Goal: Task Accomplishment & Management: Manage account settings

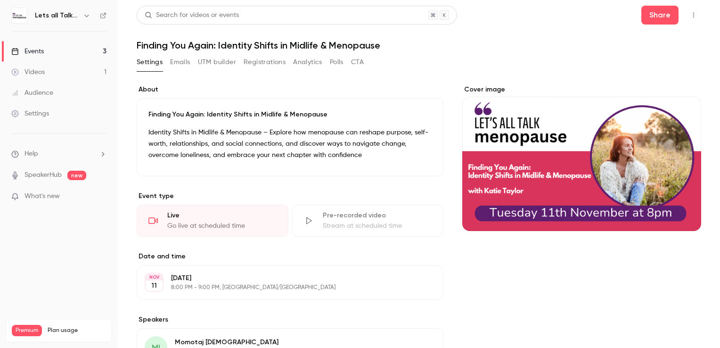
scroll to position [16, 0]
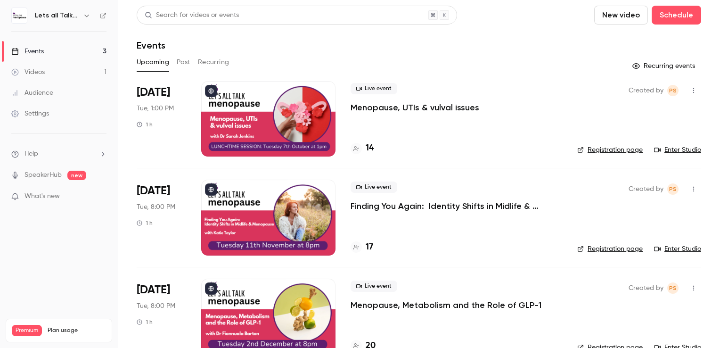
click at [182, 59] on button "Past" at bounding box center [184, 62] width 14 height 15
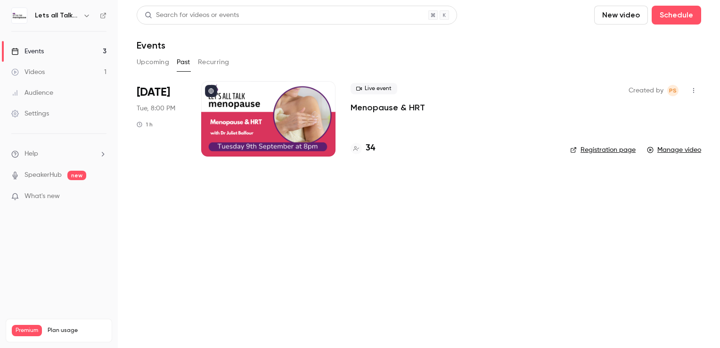
click at [88, 16] on icon "button" at bounding box center [87, 16] width 8 height 8
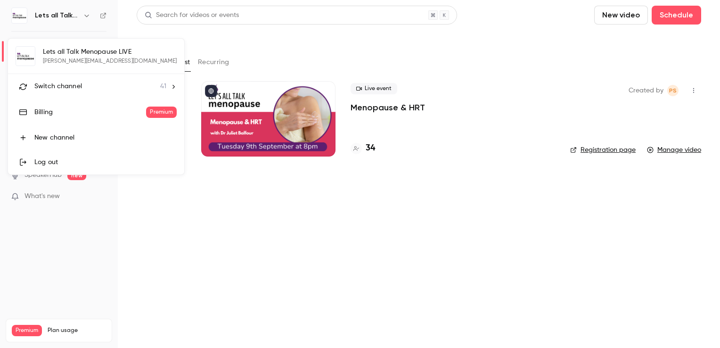
click at [79, 87] on span "Switch channel" at bounding box center [58, 87] width 48 height 10
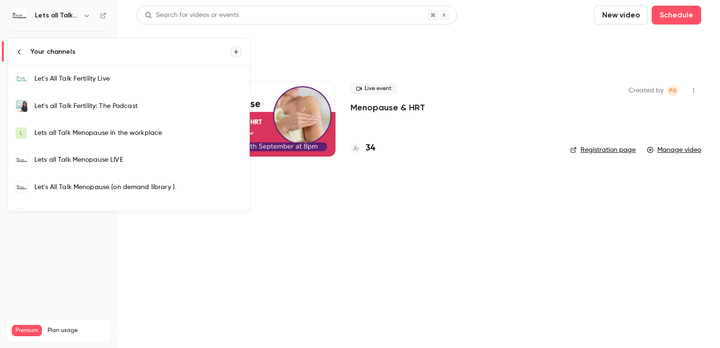
scroll to position [283, 0]
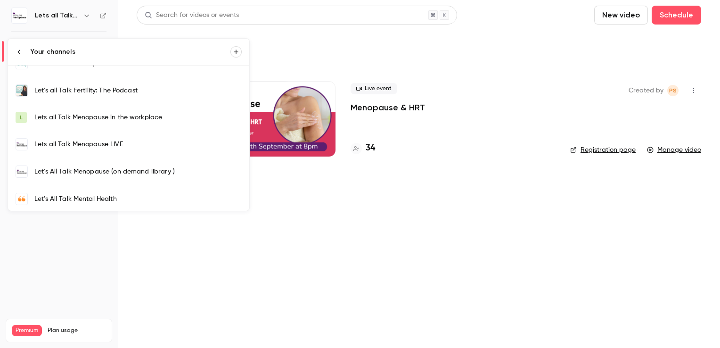
click at [125, 173] on div "Let's All Talk Menopause (on demand library )" at bounding box center [137, 171] width 207 height 9
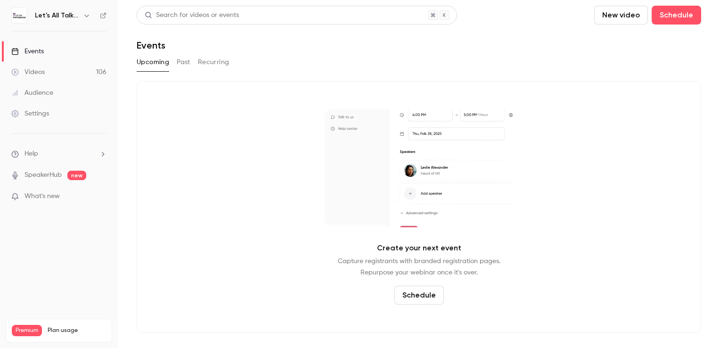
click at [188, 64] on button "Past" at bounding box center [184, 62] width 14 height 15
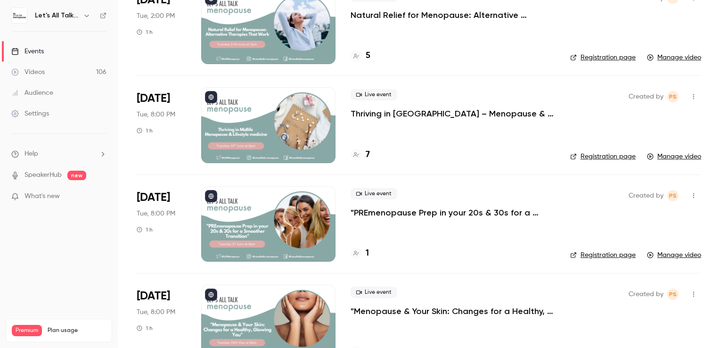
scroll to position [189, 0]
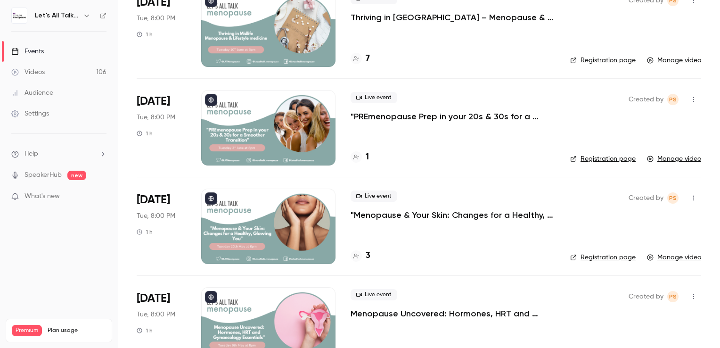
click at [249, 214] on div at bounding box center [268, 226] width 134 height 75
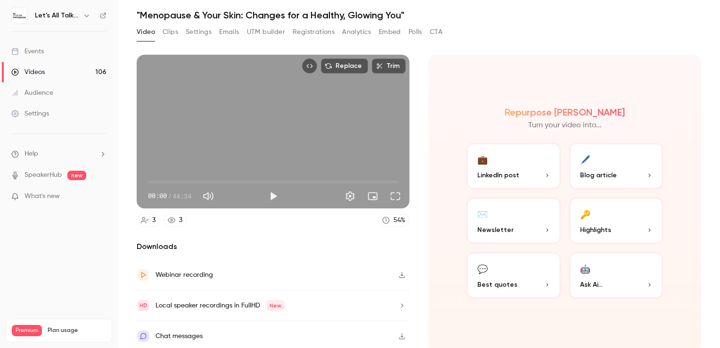
scroll to position [31, 0]
click at [198, 32] on button "Settings" at bounding box center [199, 31] width 26 height 15
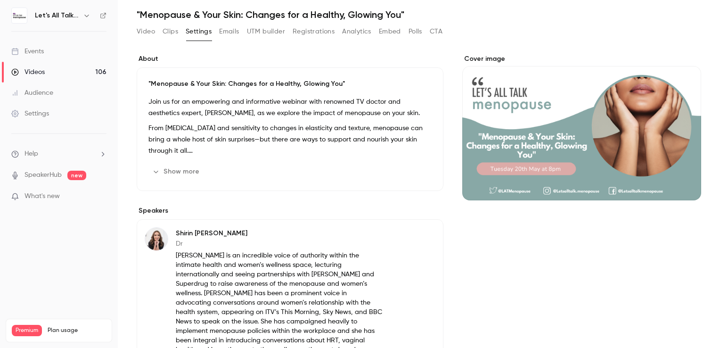
click at [87, 14] on icon "button" at bounding box center [87, 16] width 8 height 8
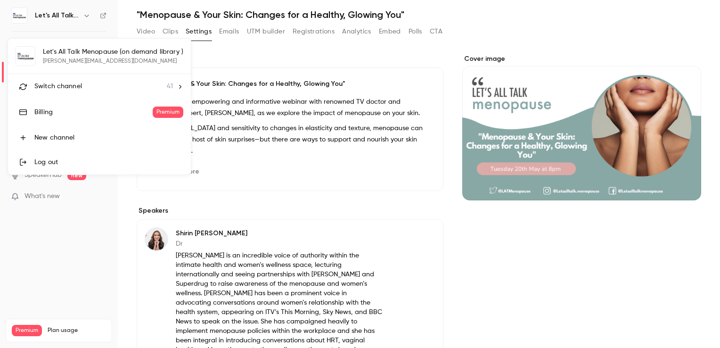
click at [66, 84] on span "Switch channel" at bounding box center [58, 87] width 48 height 10
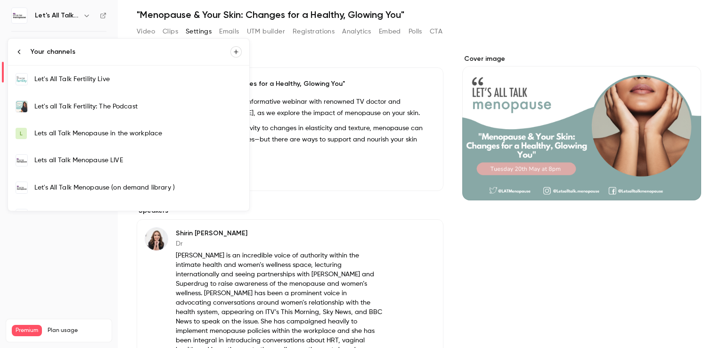
scroll to position [283, 0]
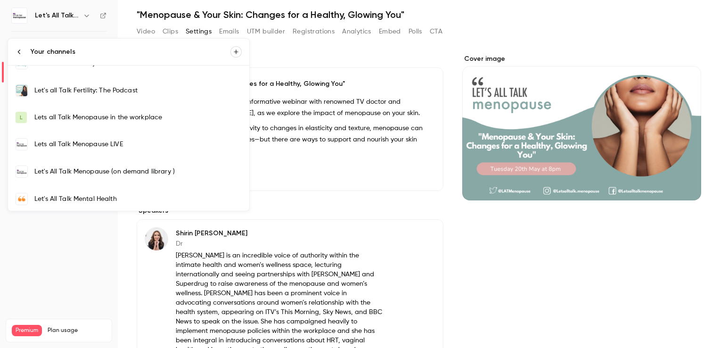
click at [119, 146] on div "Lets all Talk Menopause LIVE" at bounding box center [137, 144] width 207 height 9
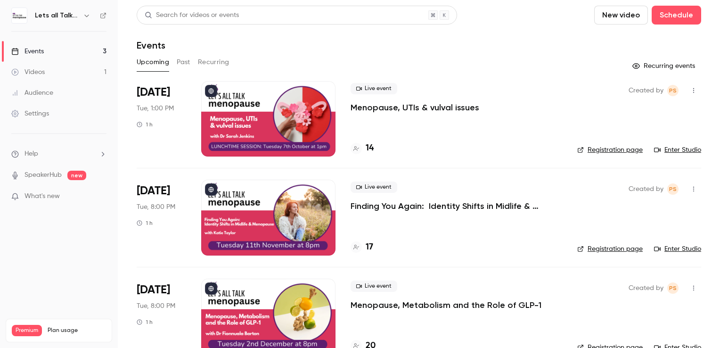
click at [242, 214] on div at bounding box center [268, 217] width 134 height 75
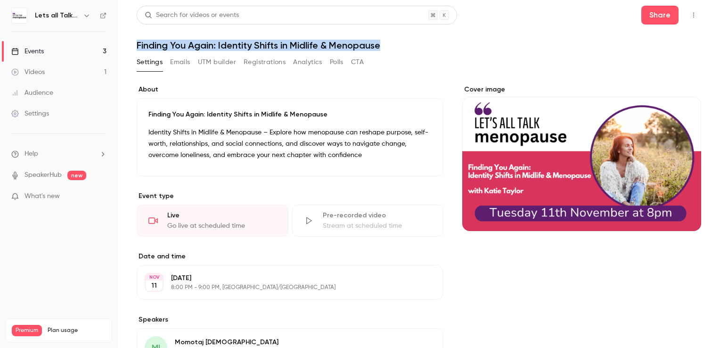
drag, startPoint x: 388, startPoint y: 46, endPoint x: 138, endPoint y: 47, distance: 250.3
click at [138, 47] on h1 "Finding You Again: Identity Shifts in Midlife & Menopause" at bounding box center [419, 45] width 565 height 11
copy h1 "Finding You Again: Identity Shifts in Midlife & Menopause"
click at [677, 55] on div "Settings Emails UTM builder Registrations Analytics Polls CTA" at bounding box center [419, 64] width 565 height 19
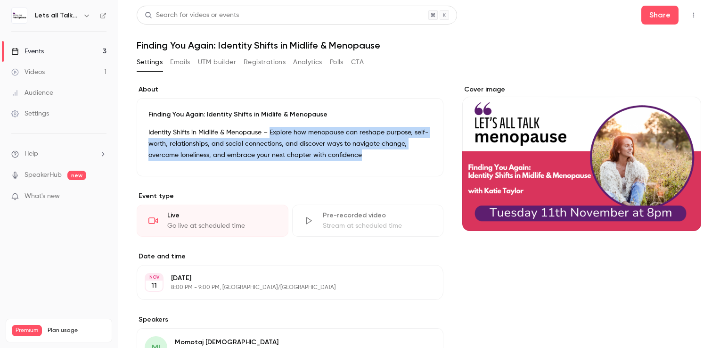
drag, startPoint x: 270, startPoint y: 133, endPoint x: 358, endPoint y: 157, distance: 91.5
click at [358, 157] on p "Identity Shifts in Midlife & Menopause – Explore how menopause can reshape purp…" at bounding box center [289, 144] width 283 height 34
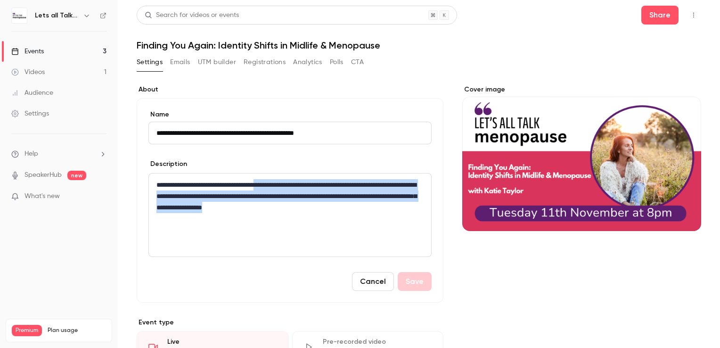
drag, startPoint x: 397, startPoint y: 212, endPoint x: 278, endPoint y: 188, distance: 122.0
click at [278, 188] on p "**********" at bounding box center [289, 196] width 264 height 34
click at [679, 211] on icon "Cover image" at bounding box center [684, 214] width 10 height 8
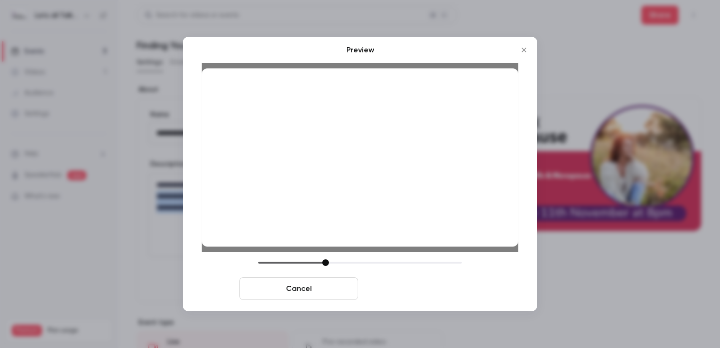
click at [405, 282] on button "Save cover" at bounding box center [421, 288] width 119 height 23
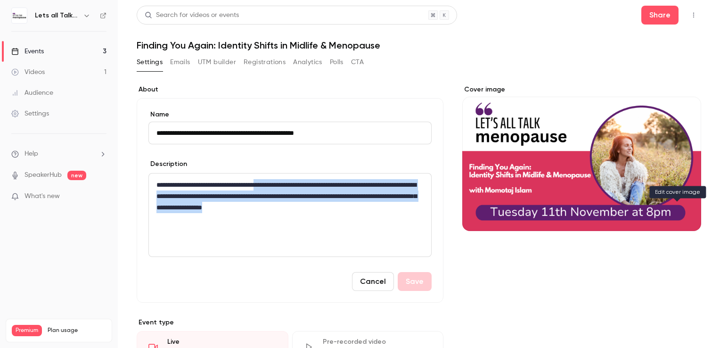
click at [679, 211] on icon "Cover image" at bounding box center [684, 214] width 10 height 8
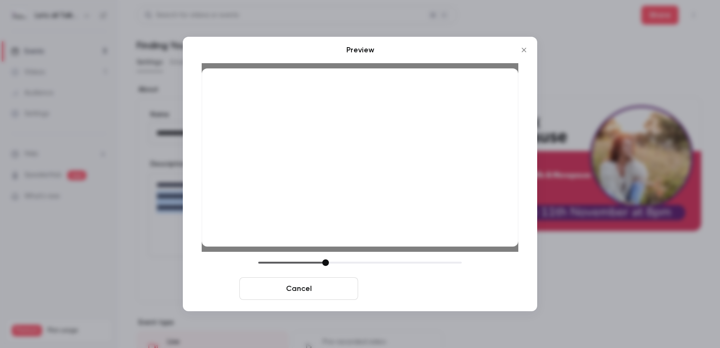
click at [401, 278] on button "Save cover" at bounding box center [421, 288] width 119 height 23
click at [404, 289] on button "Save cover" at bounding box center [421, 288] width 119 height 23
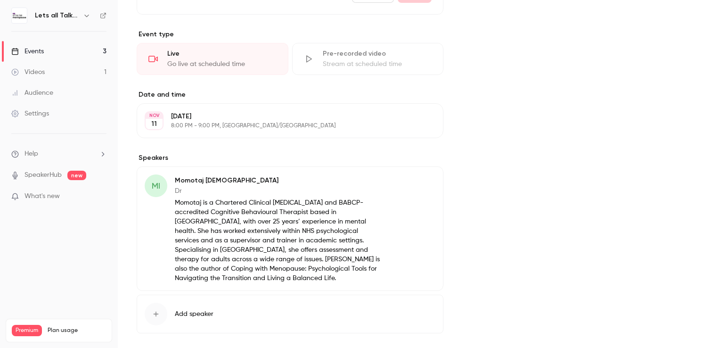
scroll to position [330, 0]
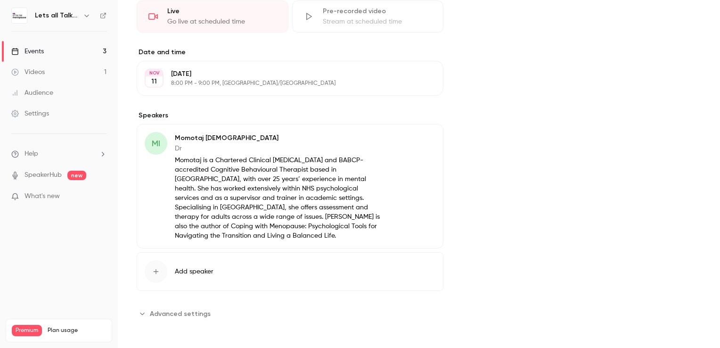
click at [537, 196] on div "Cover image" at bounding box center [581, 37] width 239 height 567
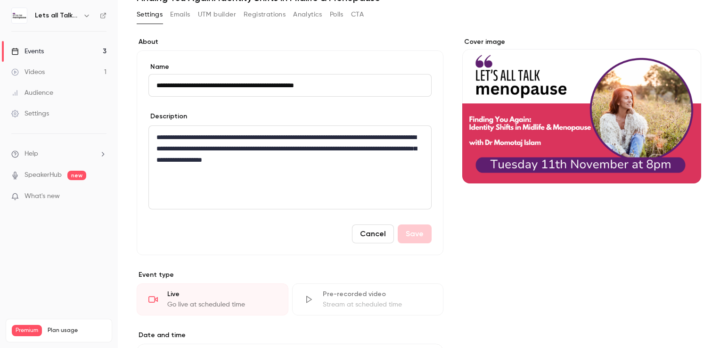
scroll to position [0, 0]
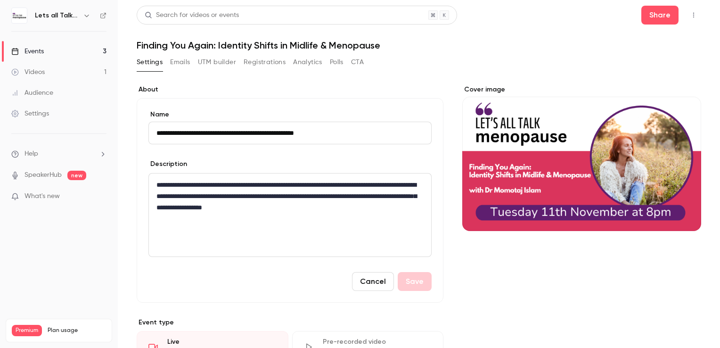
click at [33, 49] on div "Events" at bounding box center [27, 51] width 33 height 9
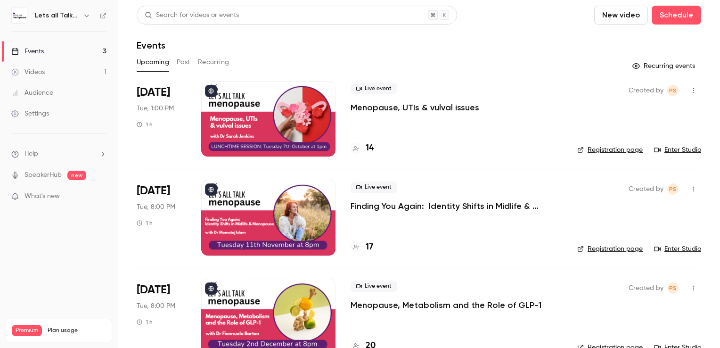
click at [264, 211] on div at bounding box center [268, 217] width 134 height 75
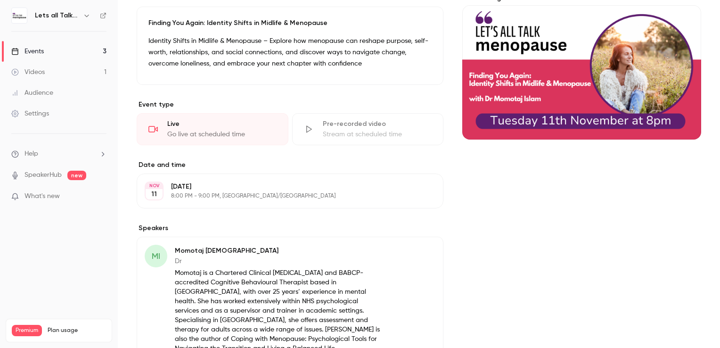
scroll to position [189, 0]
